Goal: Task Accomplishment & Management: Complete application form

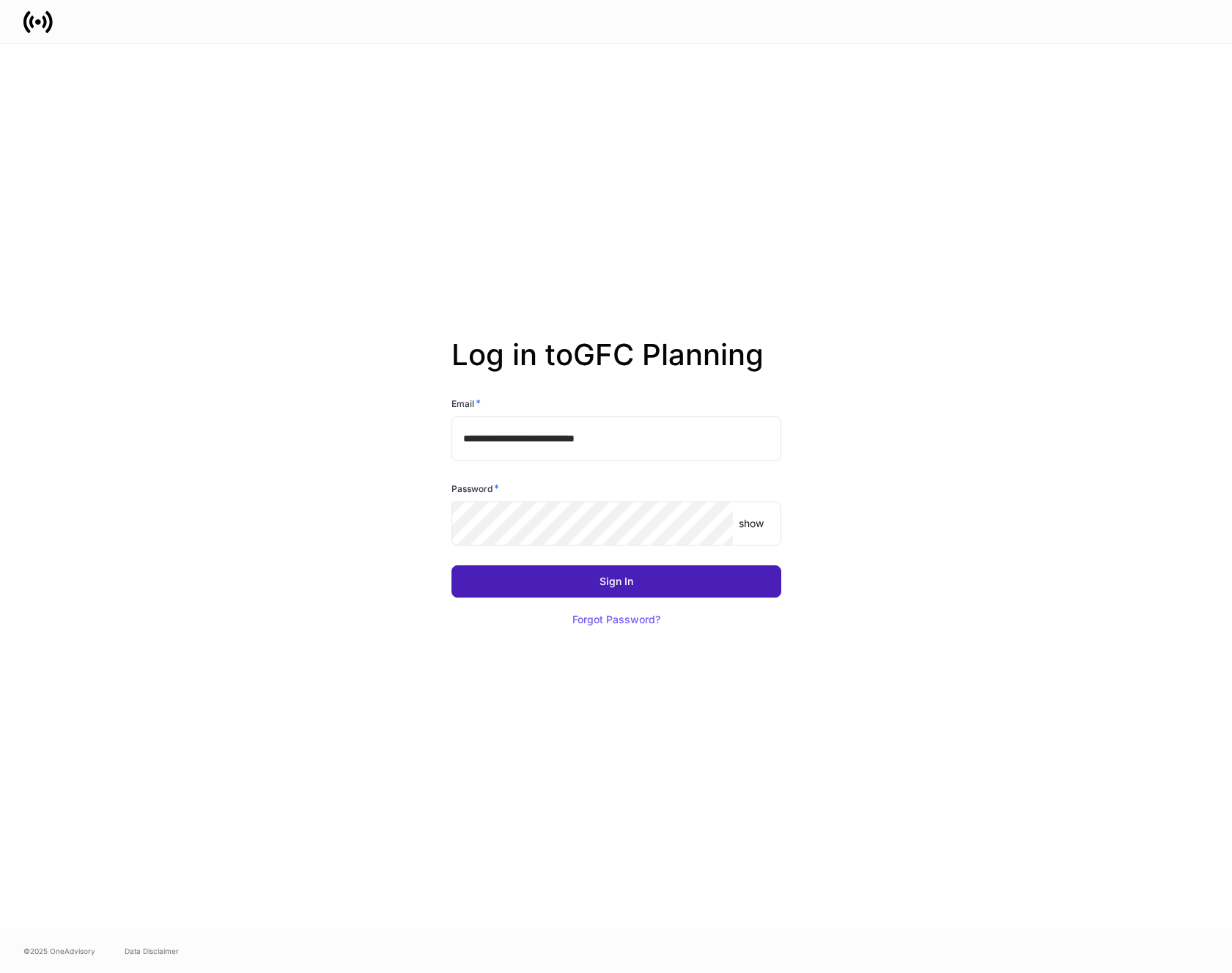
click at [616, 579] on div "Sign In" at bounding box center [616, 581] width 34 height 10
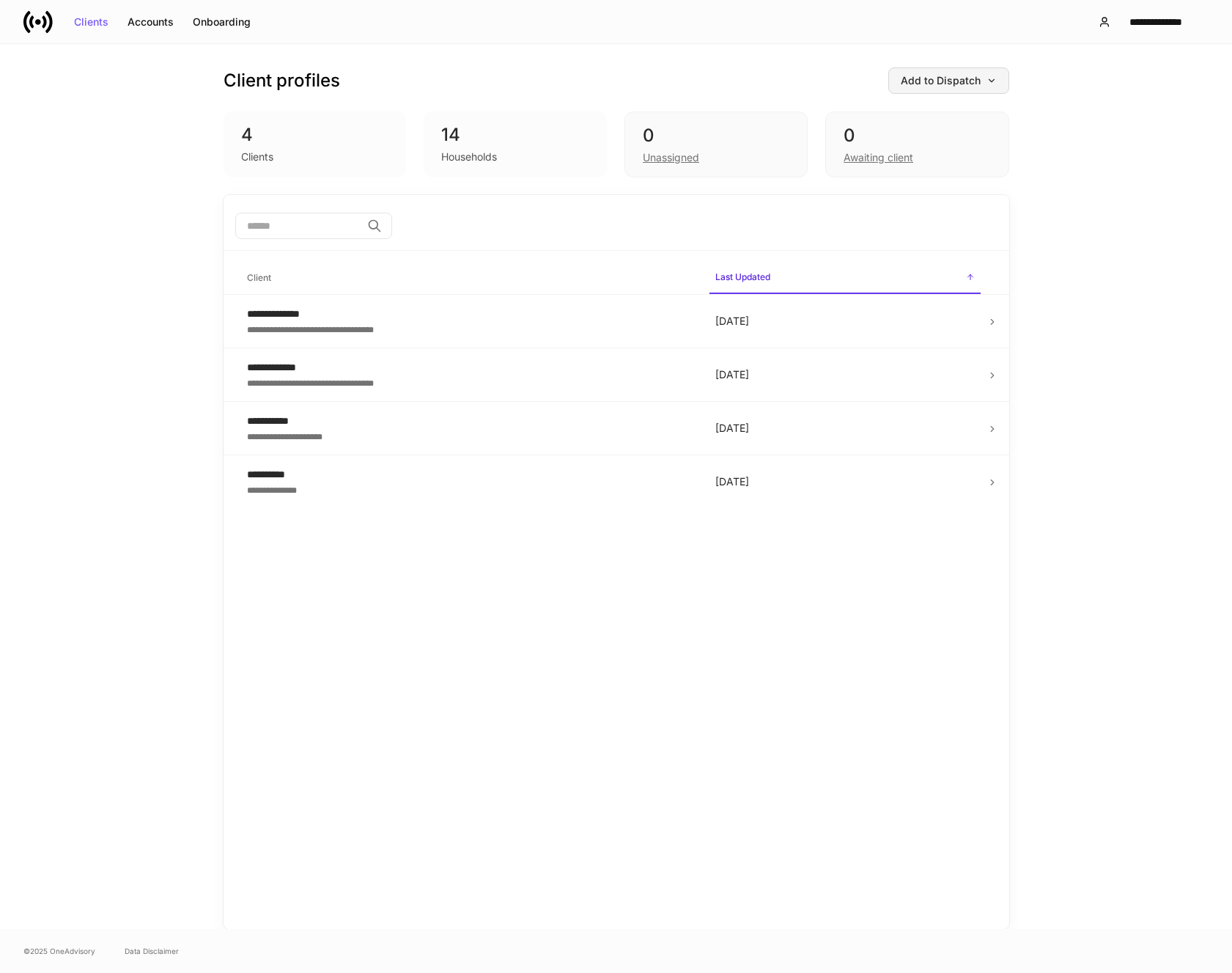
click at [944, 88] on button "Add to Dispatch" at bounding box center [948, 80] width 121 height 26
click at [914, 124] on div "Add clients manually" at bounding box center [915, 122] width 100 height 14
